Goal: Task Accomplishment & Management: Use online tool/utility

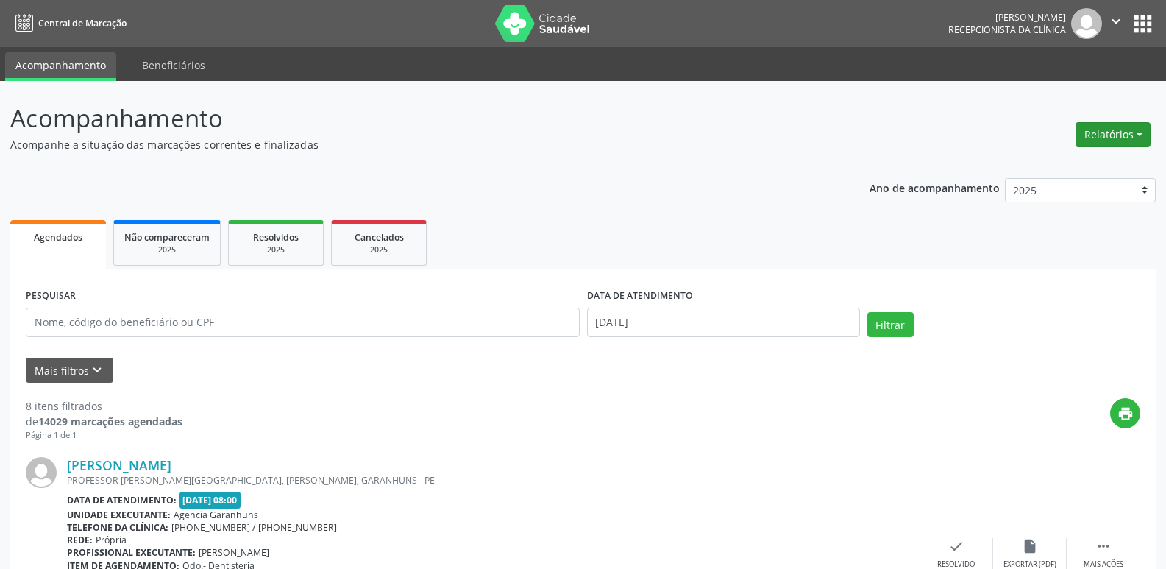
click at [1116, 144] on button "Relatórios" at bounding box center [1113, 134] width 75 height 25
click at [1052, 167] on link "Agendamentos" at bounding box center [1072, 166] width 158 height 21
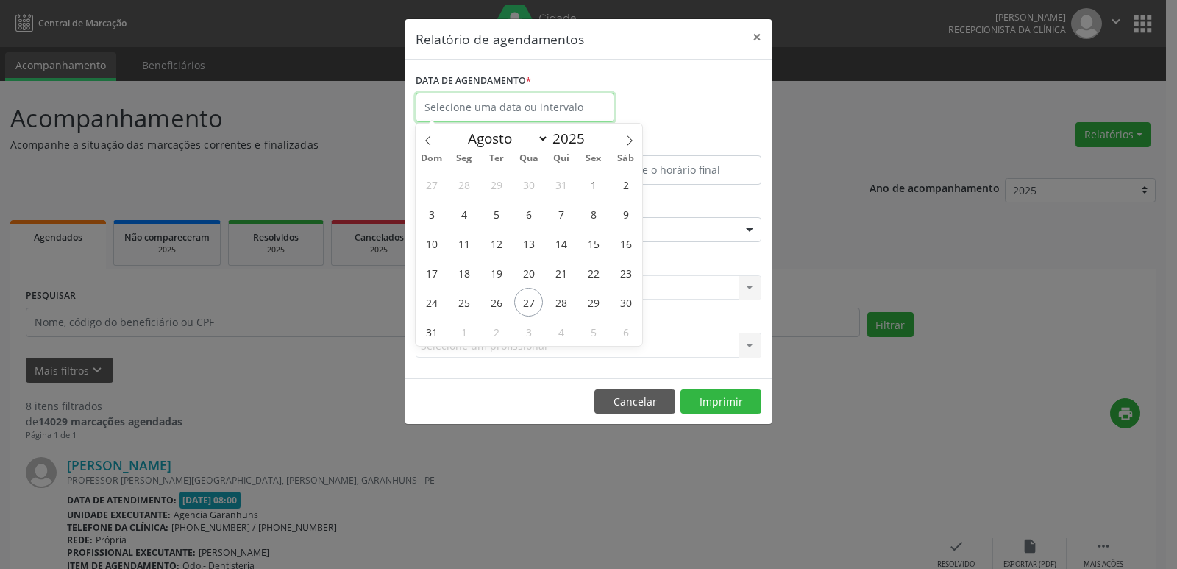
click at [541, 102] on input "text" at bounding box center [515, 107] width 199 height 29
click at [522, 302] on span "27" at bounding box center [528, 302] width 29 height 29
type input "[DATE]"
click at [522, 302] on span "27" at bounding box center [528, 302] width 29 height 29
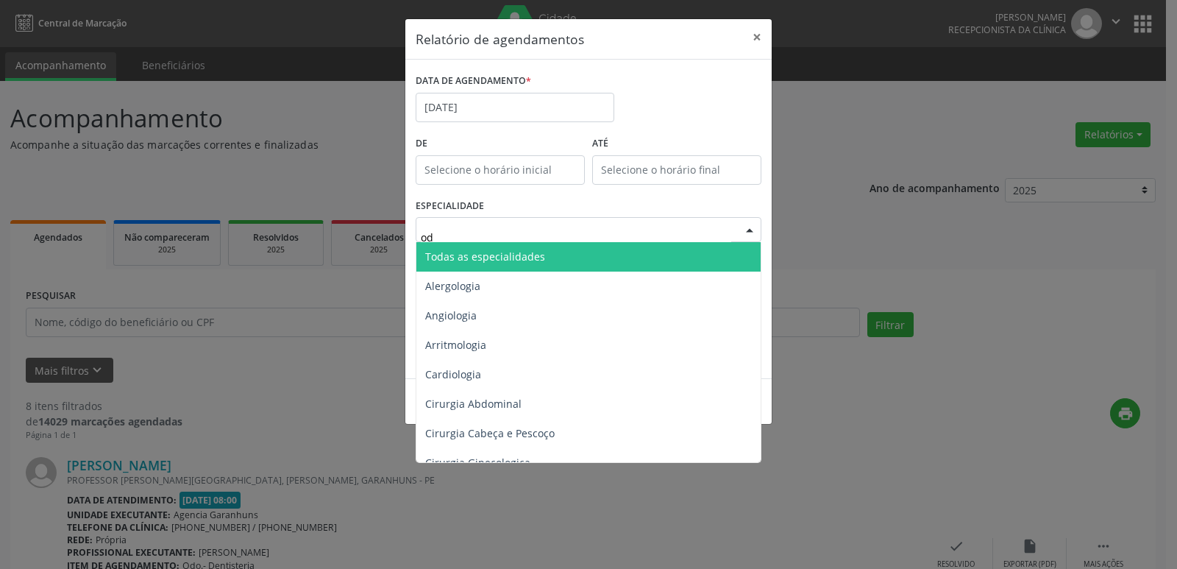
type input "odo"
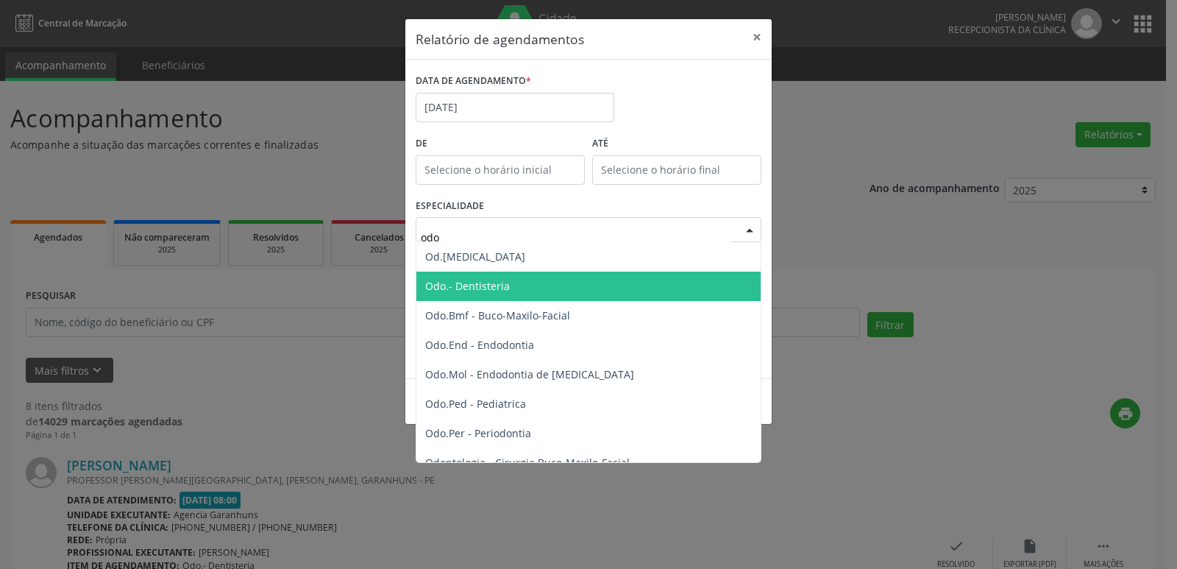
click at [510, 286] on span "Odo.- Dentisteria" at bounding box center [589, 286] width 347 height 29
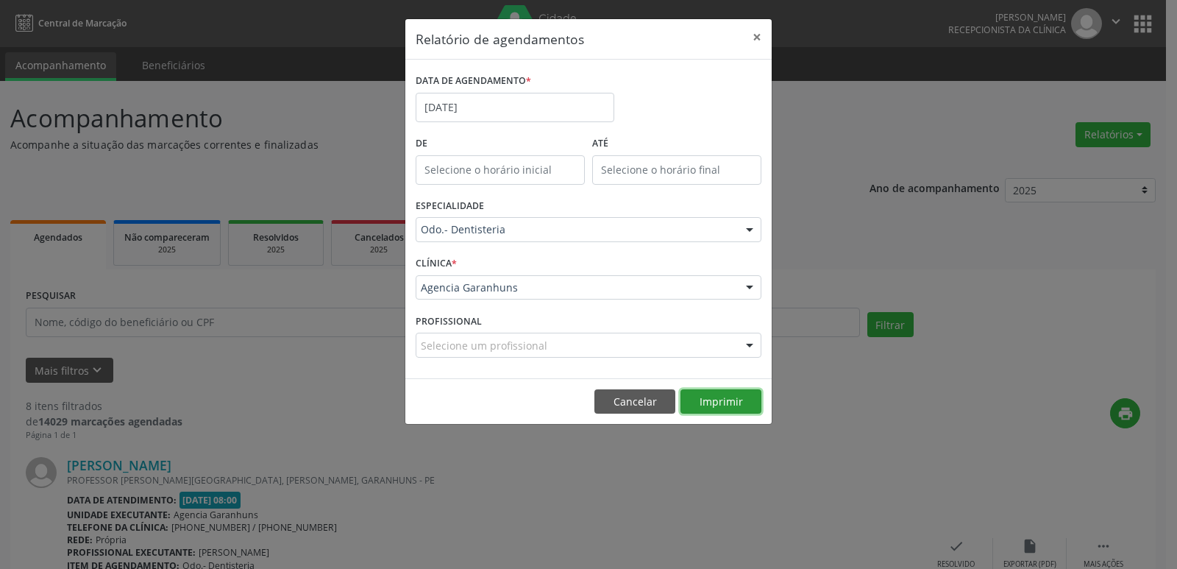
click at [740, 390] on button "Imprimir" at bounding box center [721, 401] width 81 height 25
